Goal: Task Accomplishment & Management: Manage account settings

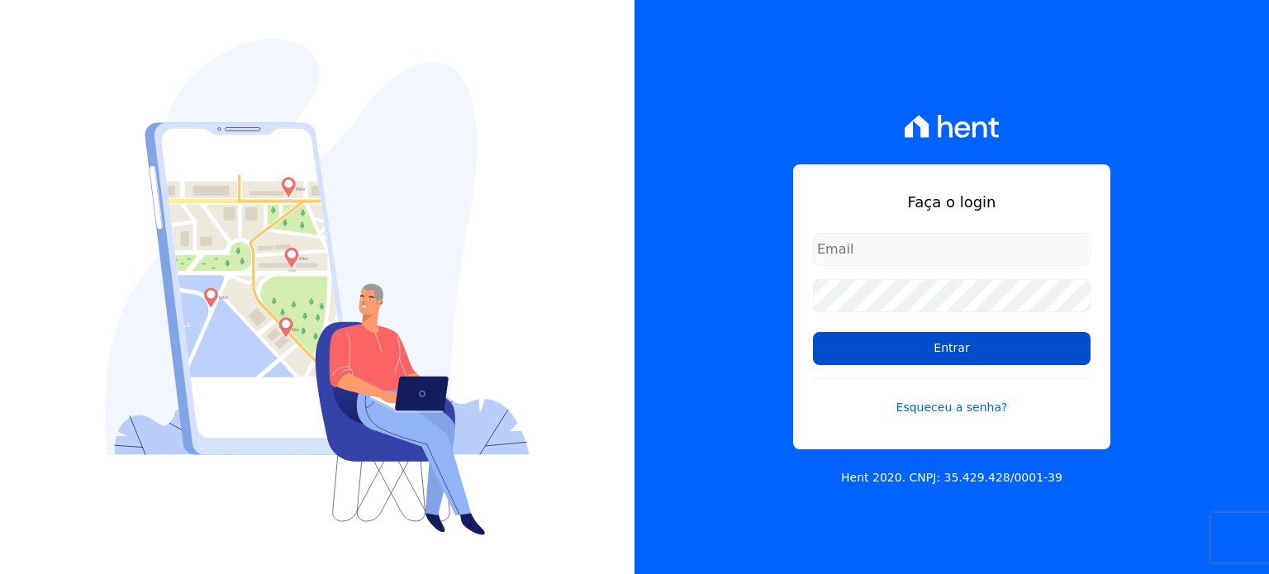
type input "[EMAIL_ADDRESS][DOMAIN_NAME]"
click at [890, 347] on input "Entrar" at bounding box center [952, 348] width 278 height 33
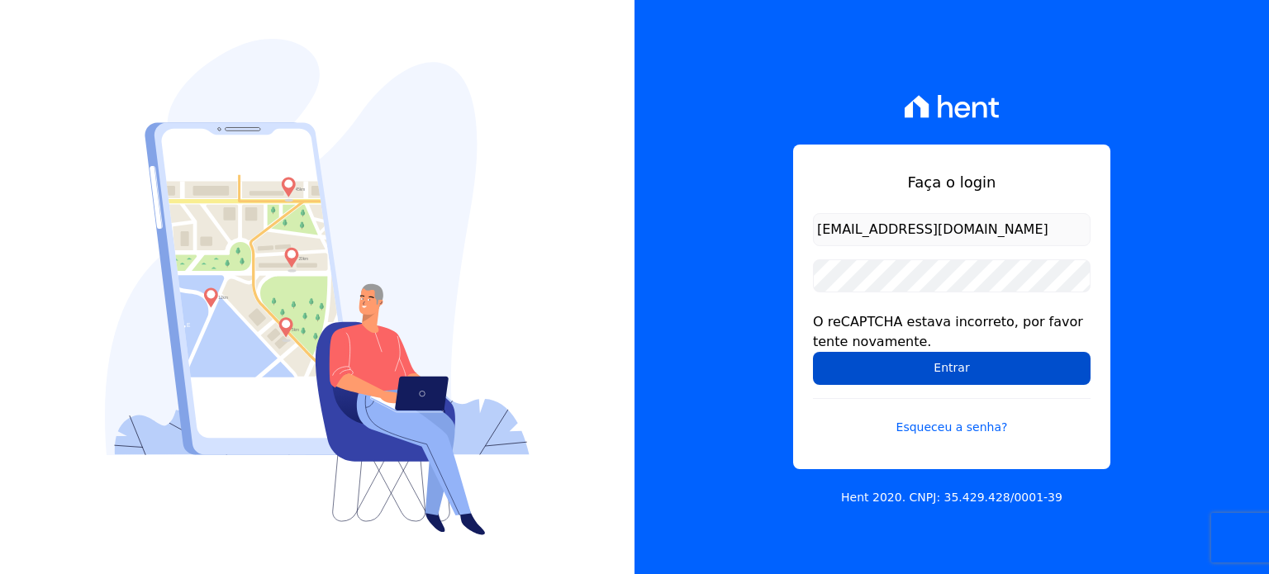
click at [840, 363] on input "Entrar" at bounding box center [952, 368] width 278 height 33
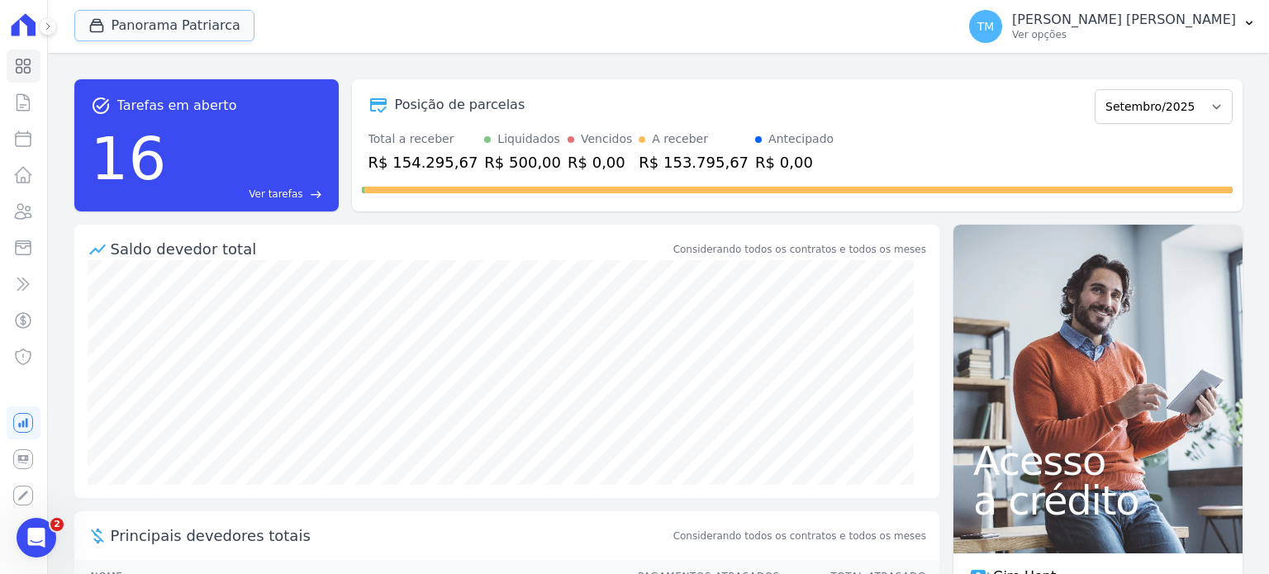
click at [182, 31] on button "Panorama Patriarca" at bounding box center [164, 25] width 180 height 31
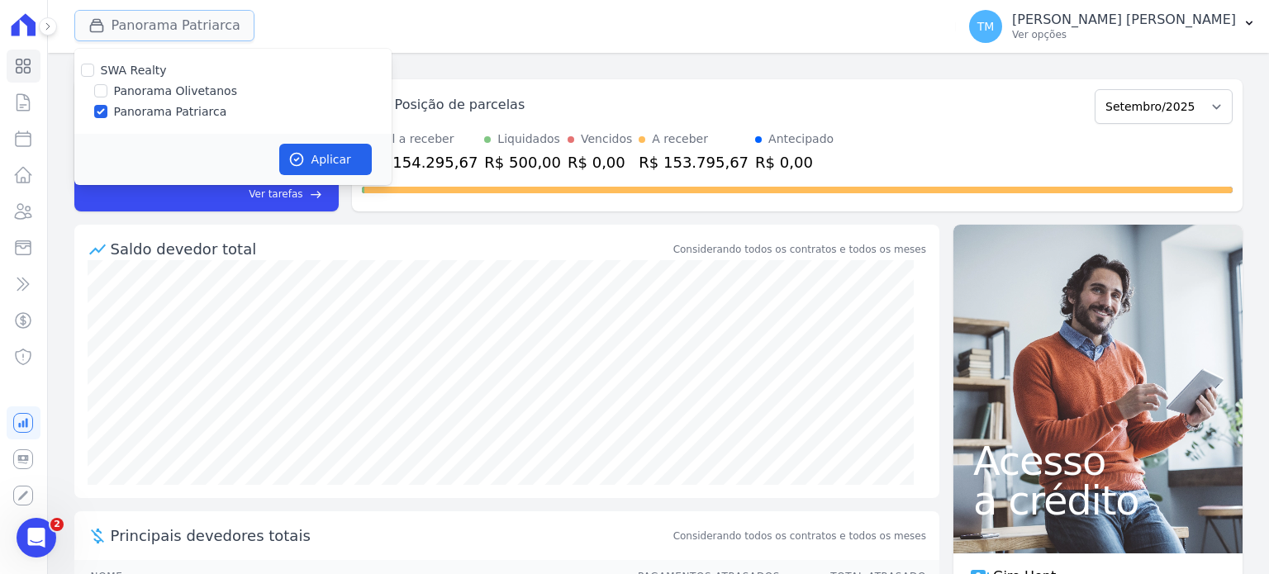
click at [178, 32] on button "Panorama Patriarca" at bounding box center [164, 25] width 180 height 31
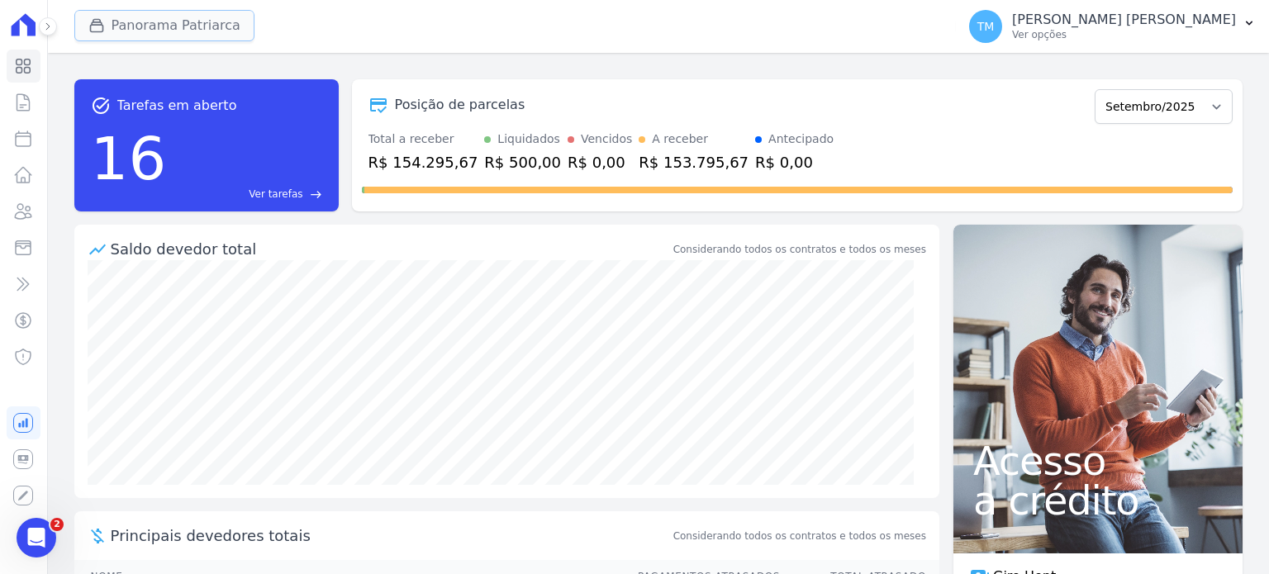
click at [196, 27] on button "Panorama Patriarca" at bounding box center [164, 25] width 180 height 31
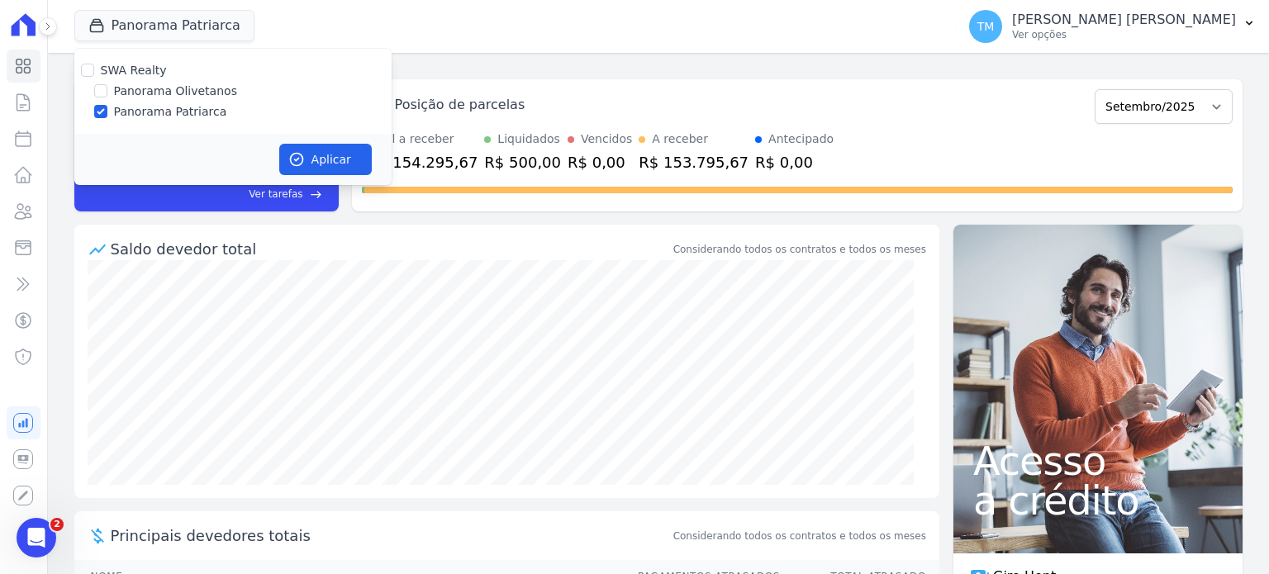
click at [203, 97] on label "Panorama Olivetanos" at bounding box center [175, 91] width 123 height 17
click at [107, 97] on input "Panorama Olivetanos" at bounding box center [100, 90] width 13 height 13
checkbox input "true"
click at [202, 112] on label "Panorama Patriarca" at bounding box center [170, 111] width 113 height 17
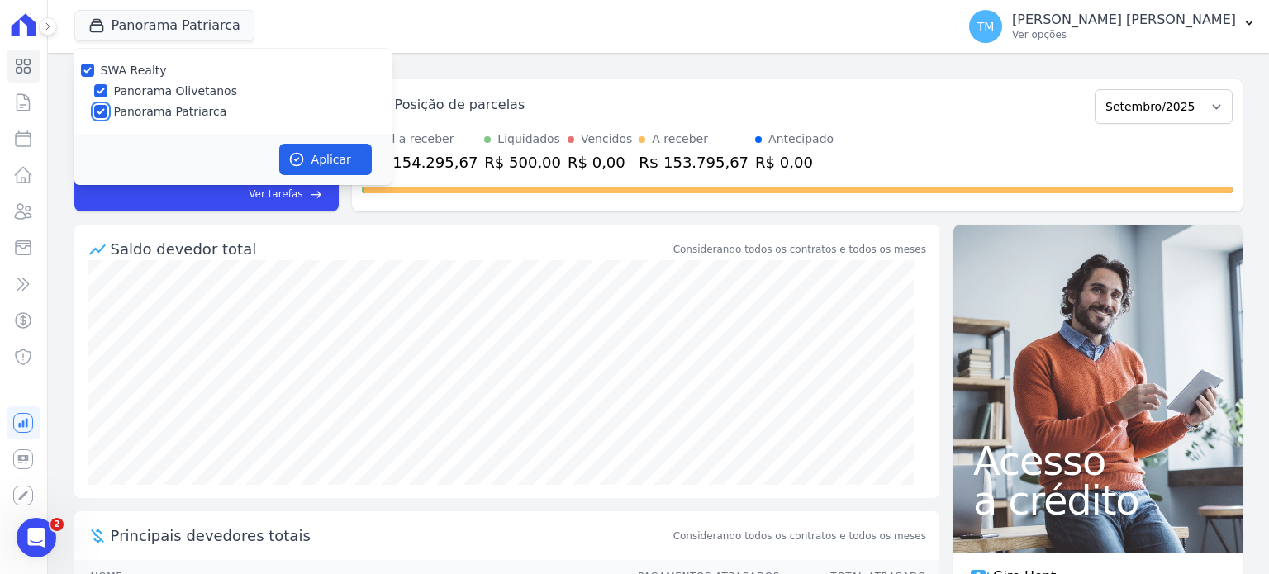
click at [107, 112] on input "Panorama Patriarca" at bounding box center [100, 111] width 13 height 13
checkbox input "false"
click at [320, 159] on button "Aplicar" at bounding box center [325, 159] width 93 height 31
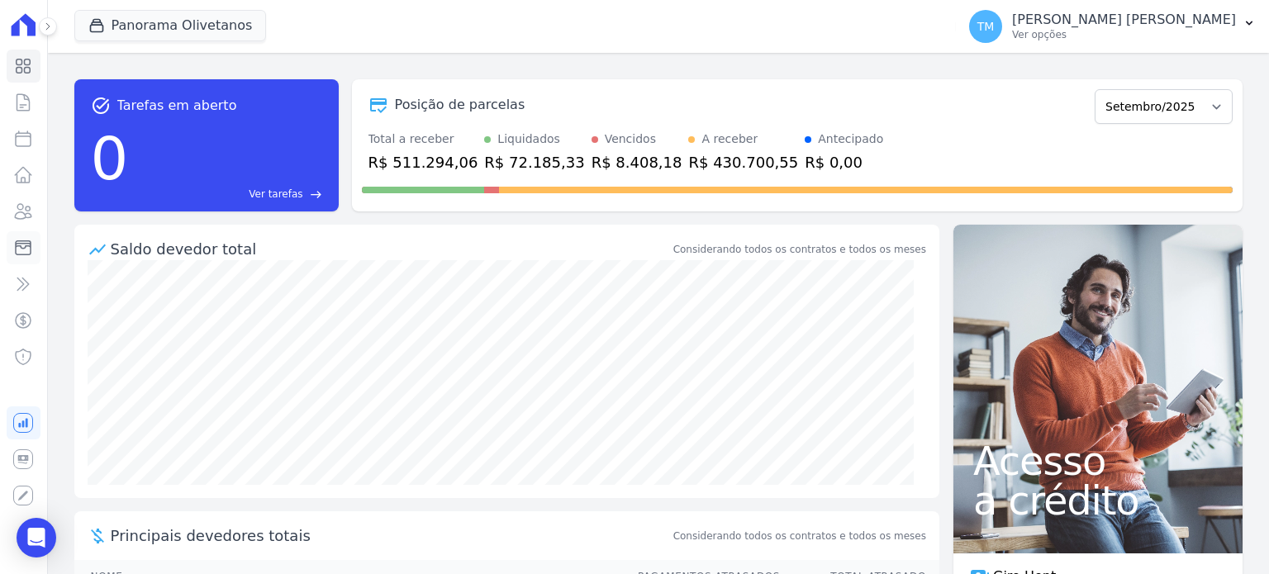
click at [26, 244] on icon at bounding box center [23, 248] width 20 height 20
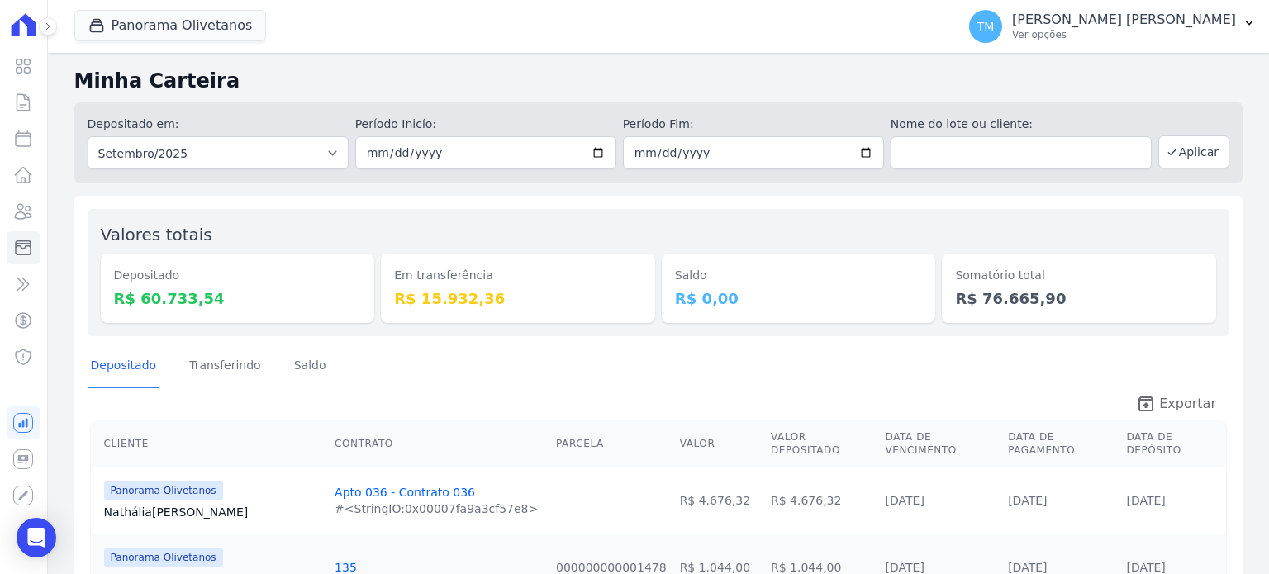
click at [1159, 401] on span "Exportar" at bounding box center [1187, 404] width 57 height 20
click at [1143, 41] on div "TM Taina Mendes Santos Ver opções" at bounding box center [1102, 26] width 267 height 33
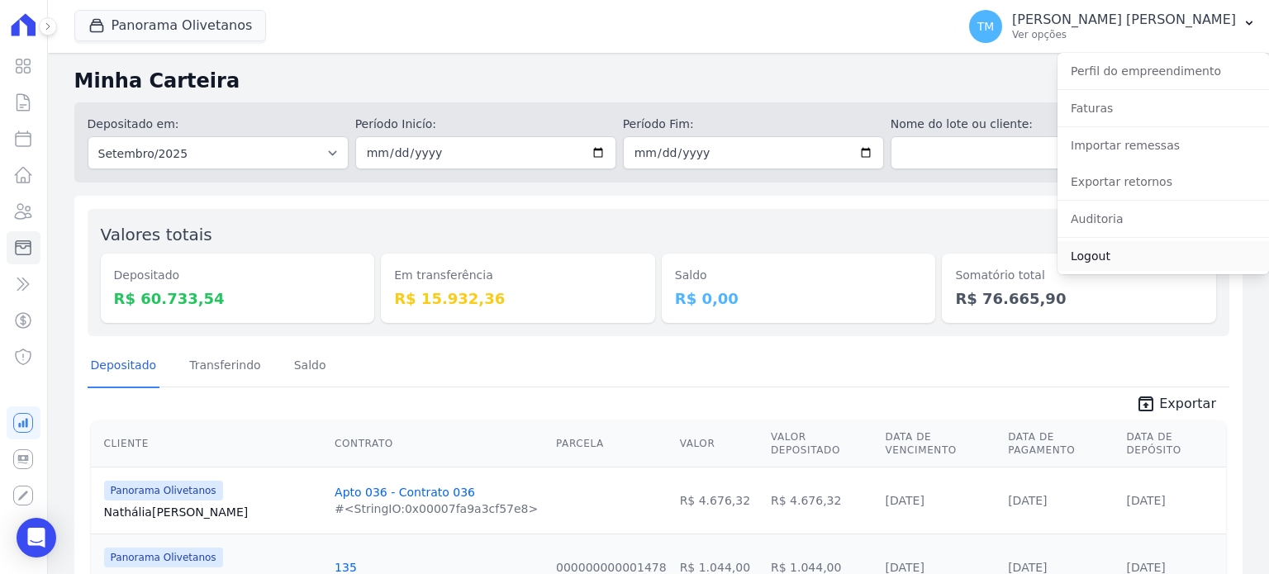
click at [1096, 262] on link "Logout" at bounding box center [1162, 256] width 211 height 30
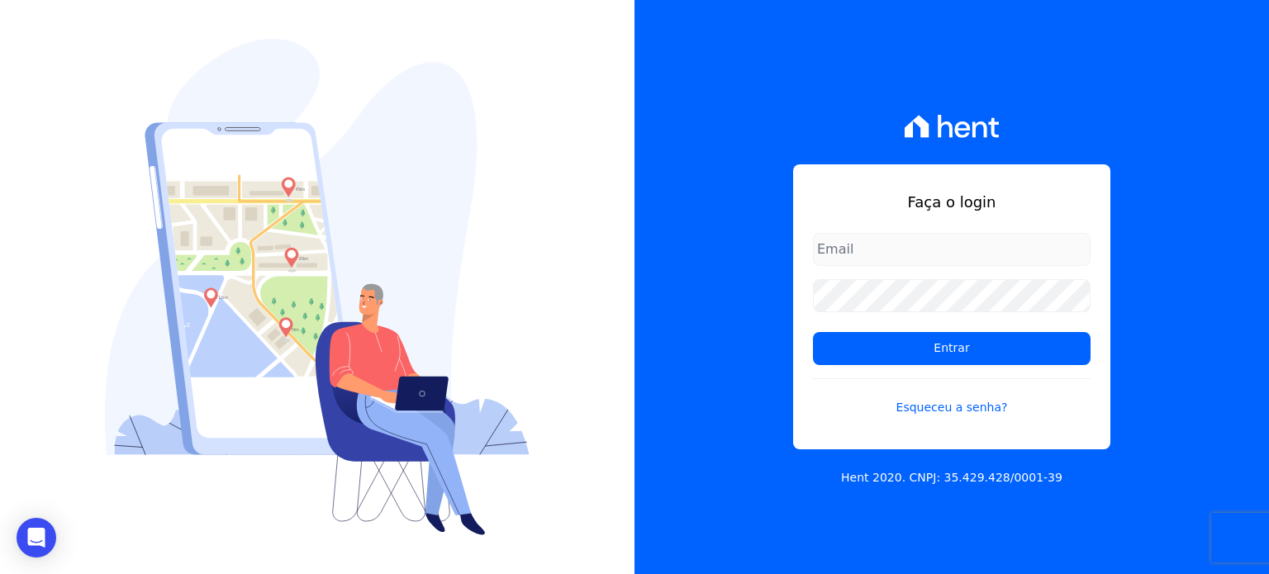
type input "[EMAIL_ADDRESS][DOMAIN_NAME]"
